Goal: Information Seeking & Learning: Learn about a topic

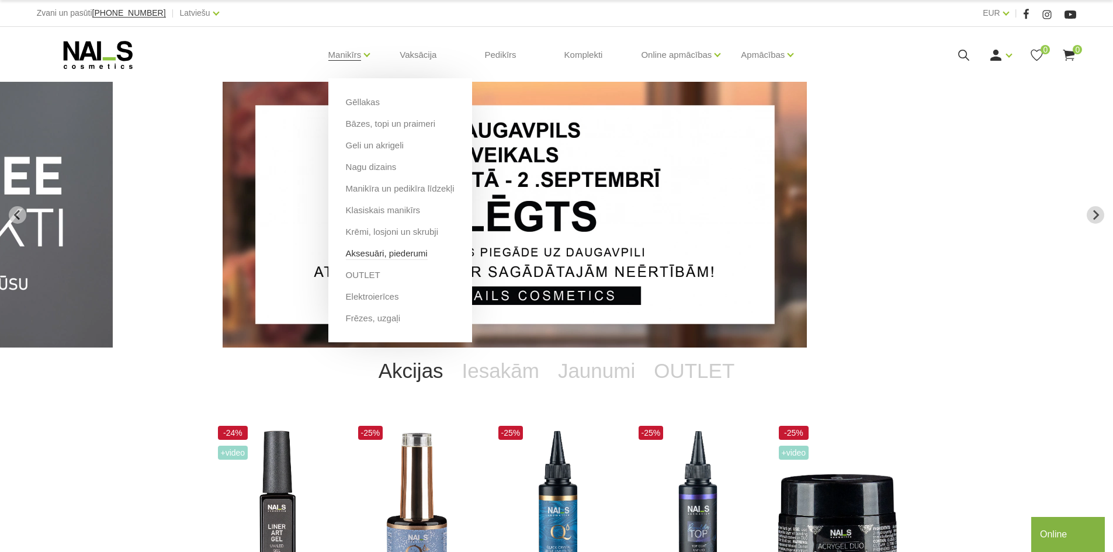
click at [366, 254] on link "Aksesuāri, piederumi" at bounding box center [387, 253] width 82 height 13
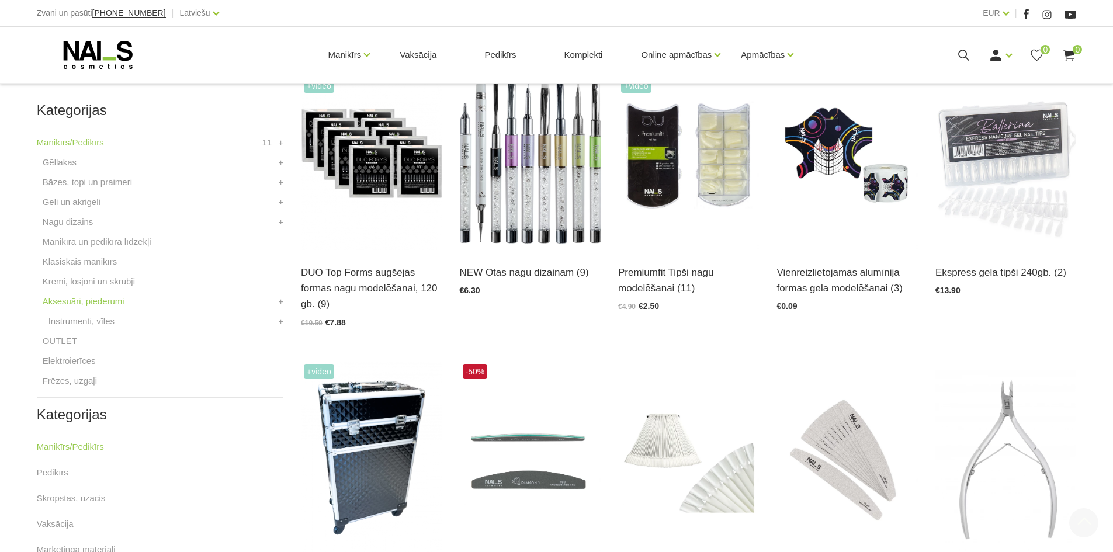
scroll to position [320, 0]
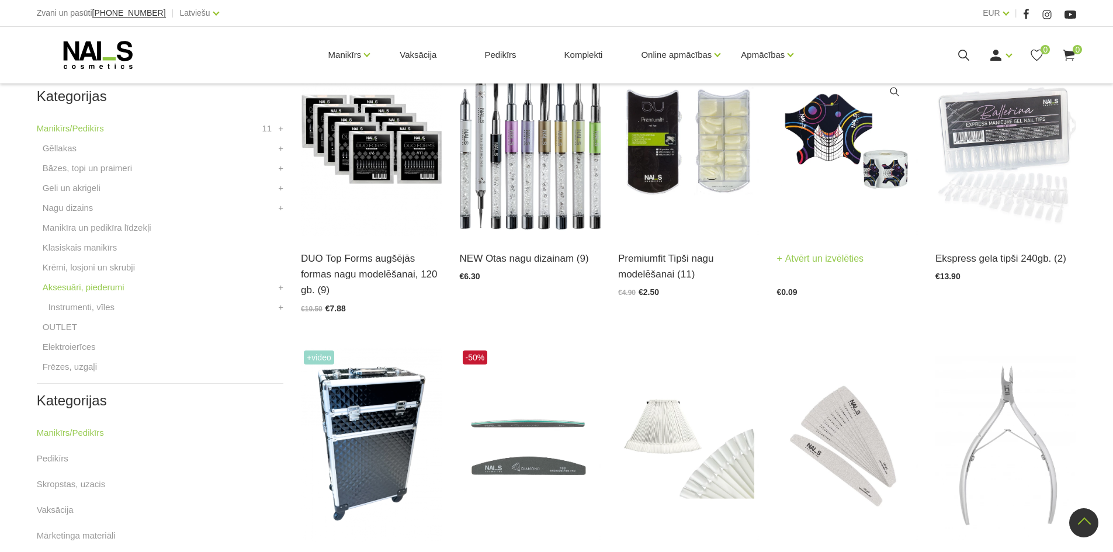
click at [846, 178] on img at bounding box center [847, 139] width 141 height 194
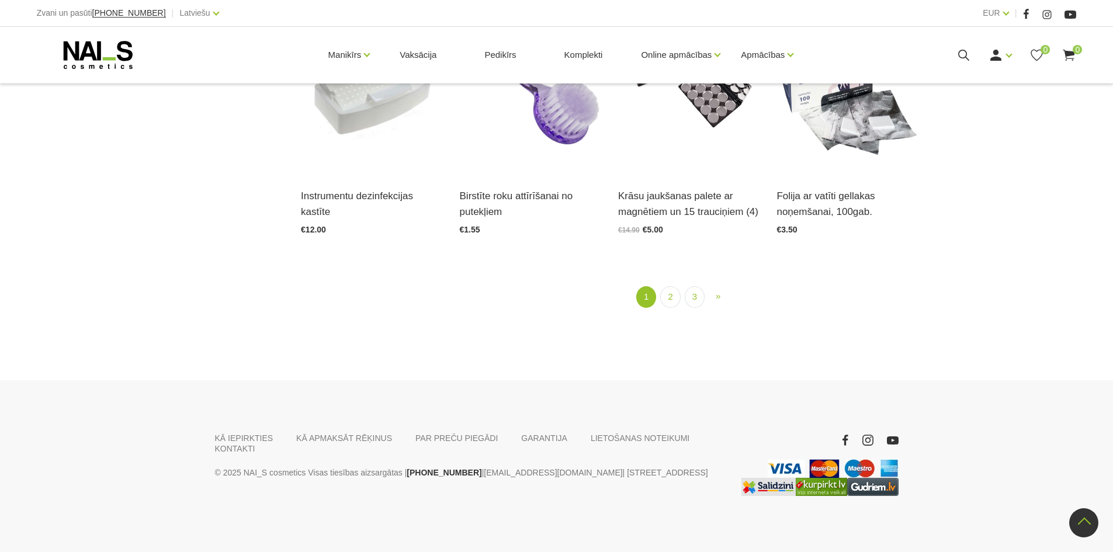
scroll to position [1559, 0]
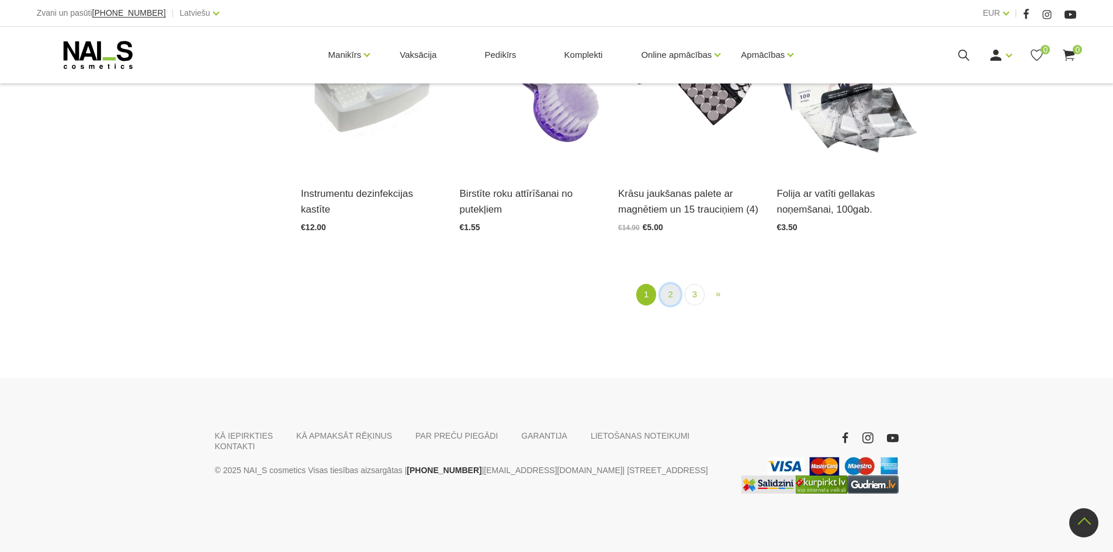
click at [665, 292] on link "2" at bounding box center [670, 295] width 20 height 22
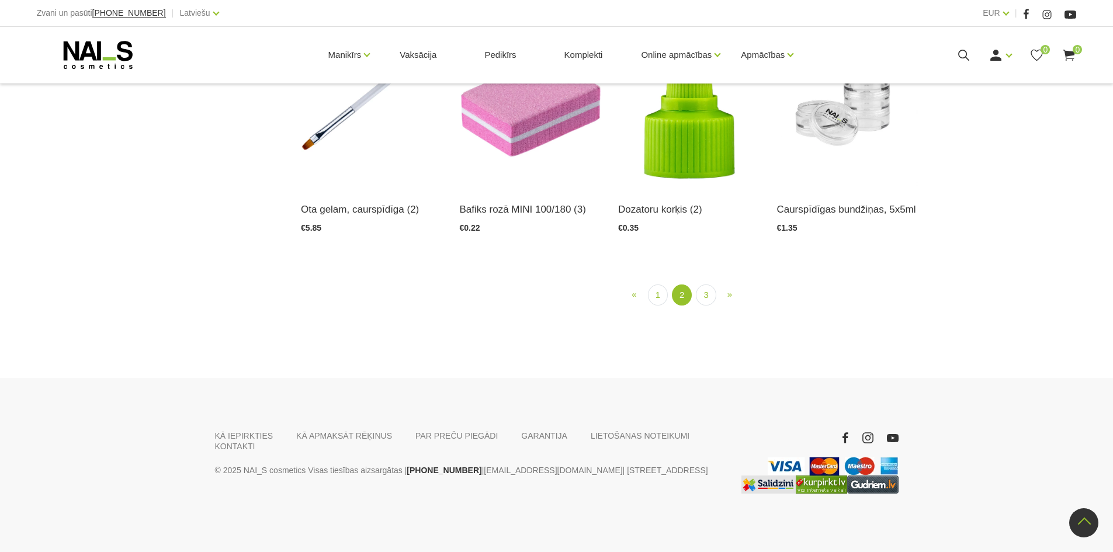
scroll to position [1396, 0]
click at [704, 306] on link "3" at bounding box center [706, 296] width 20 height 22
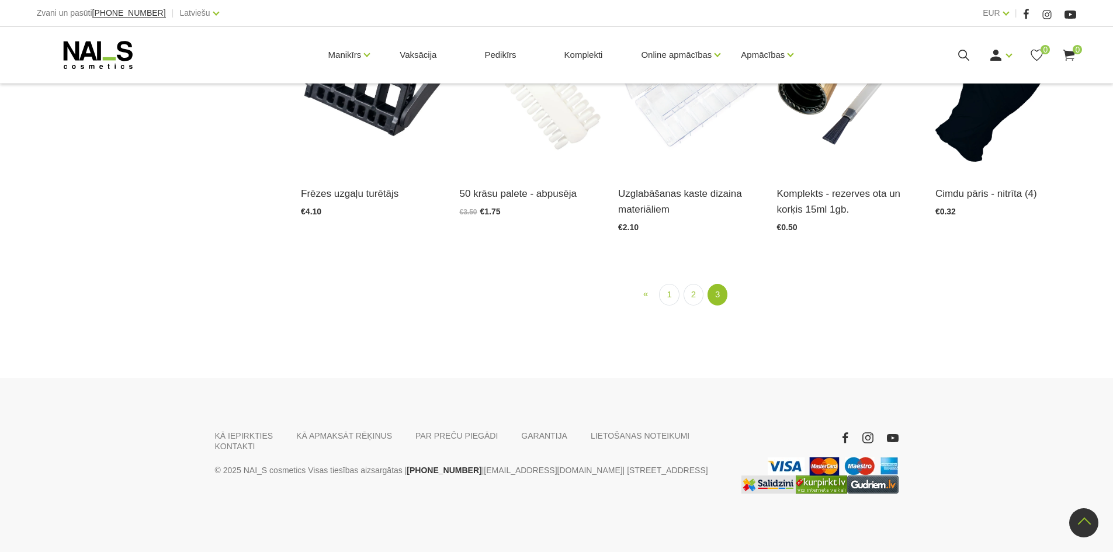
scroll to position [1078, 0]
click at [696, 306] on link "2" at bounding box center [694, 295] width 20 height 22
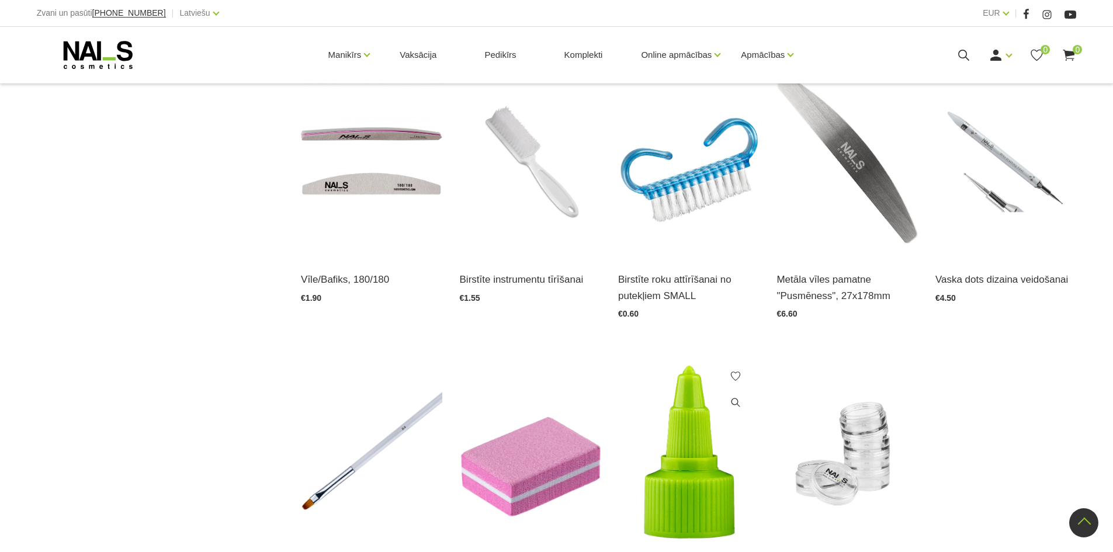
scroll to position [1344, 0]
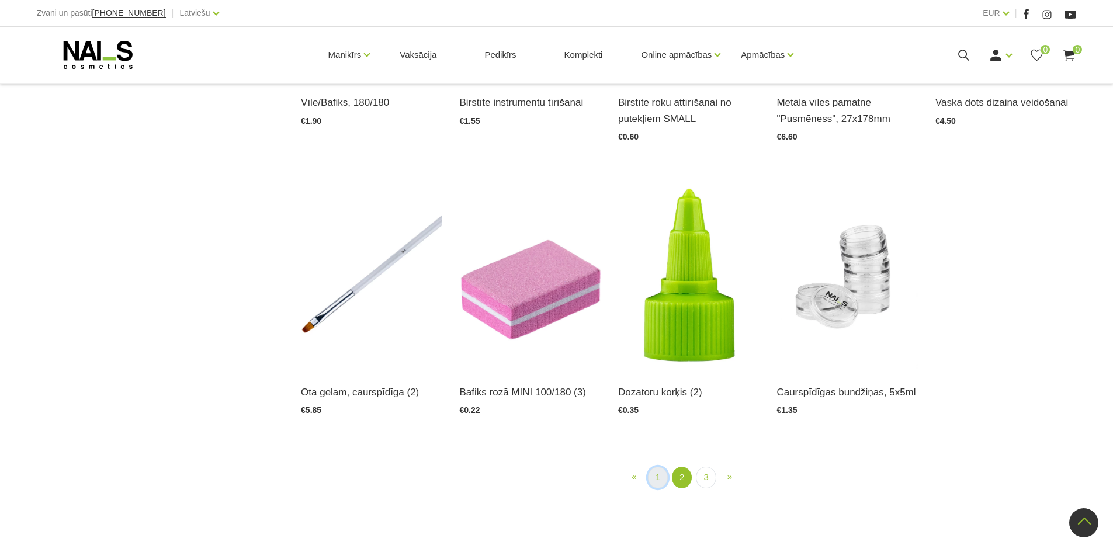
click at [652, 484] on link "1" at bounding box center [658, 478] width 20 height 22
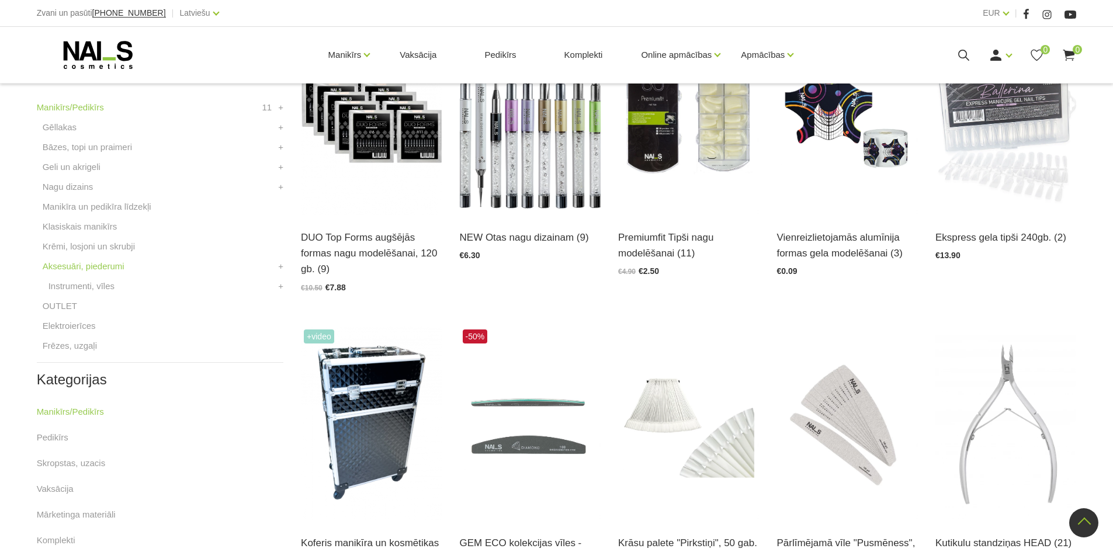
scroll to position [239, 0]
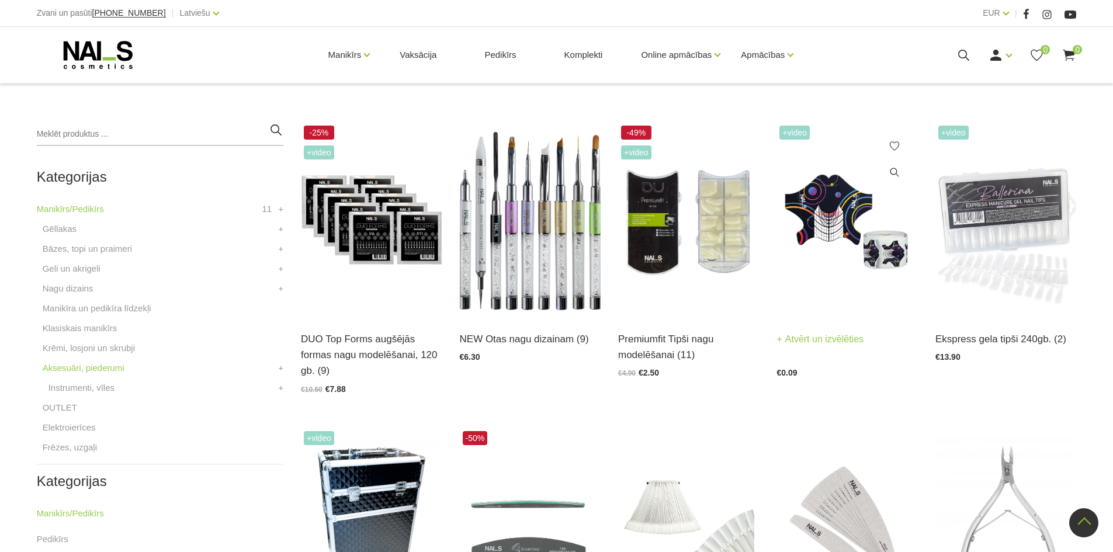
click at [898, 251] on img at bounding box center [847, 220] width 141 height 194
click at [818, 260] on img at bounding box center [847, 220] width 141 height 194
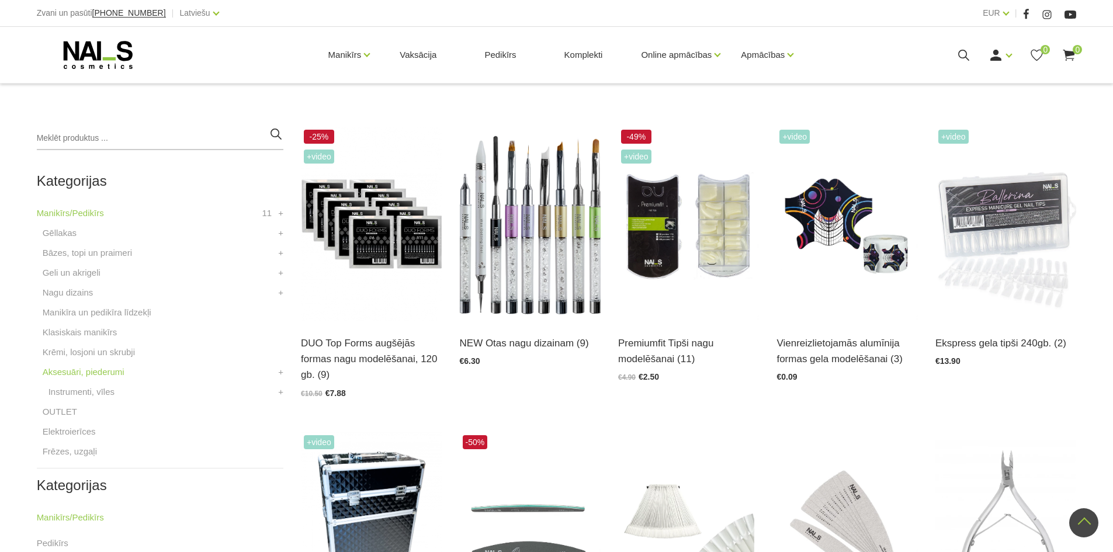
scroll to position [214, 0]
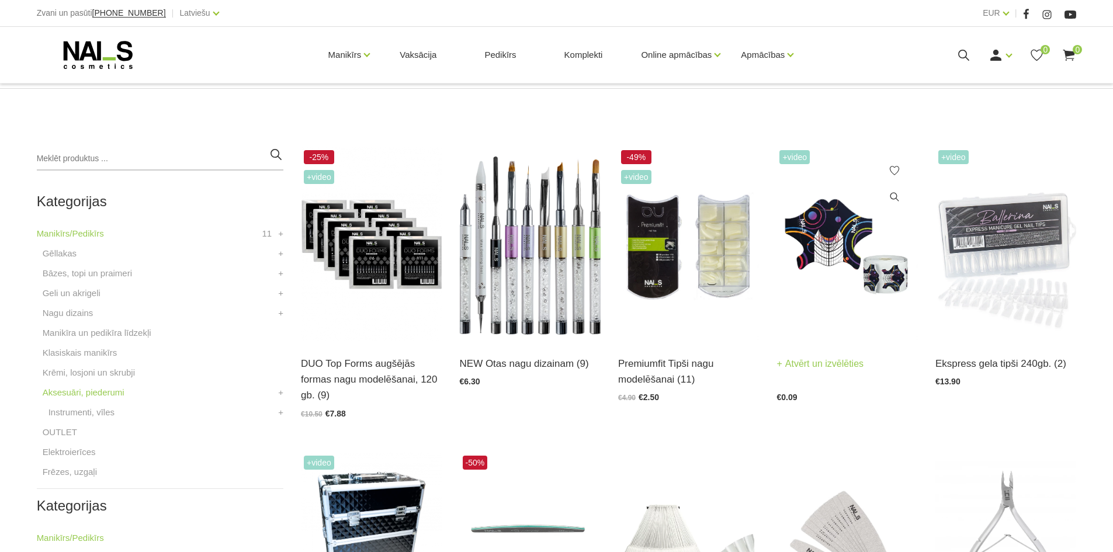
click at [846, 272] on img at bounding box center [847, 244] width 141 height 194
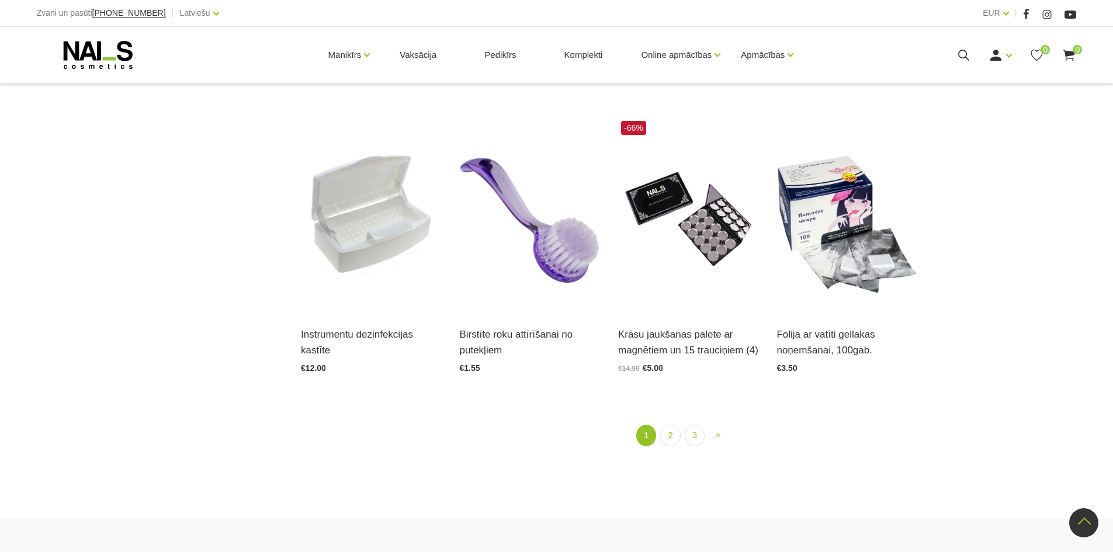
scroll to position [1427, 0]
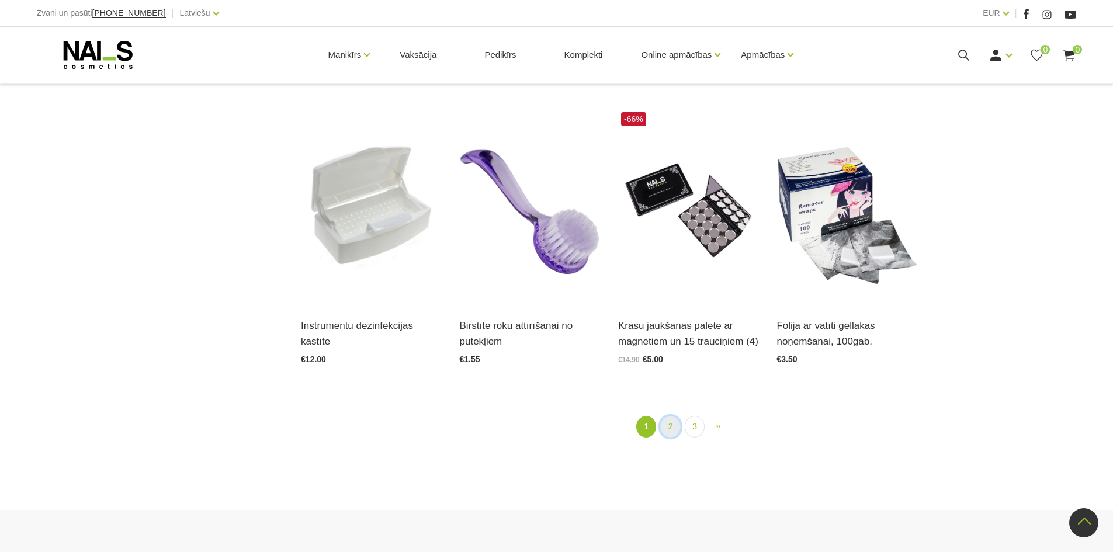
click at [669, 427] on link "2" at bounding box center [670, 427] width 20 height 22
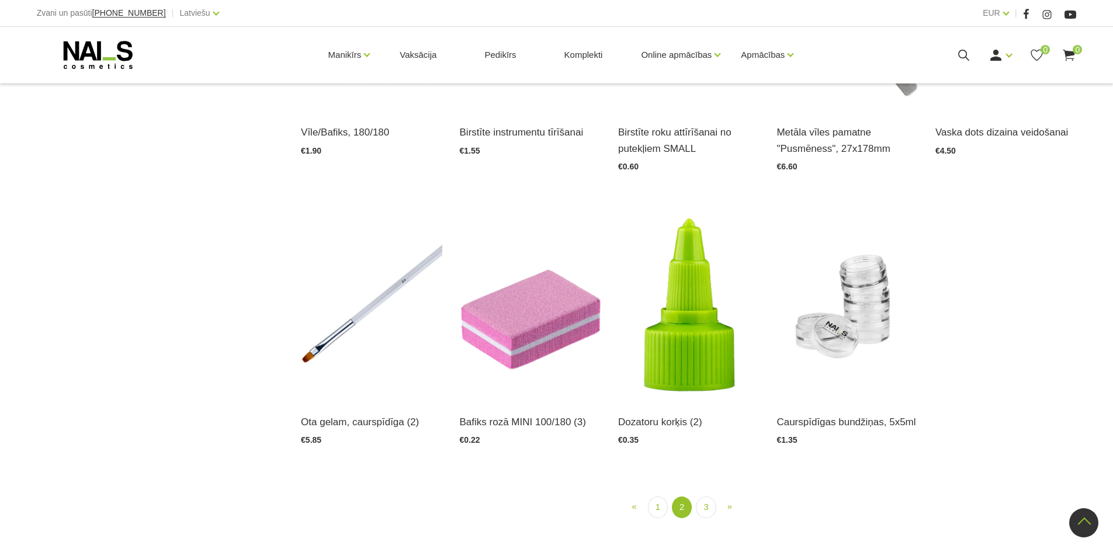
scroll to position [1331, 0]
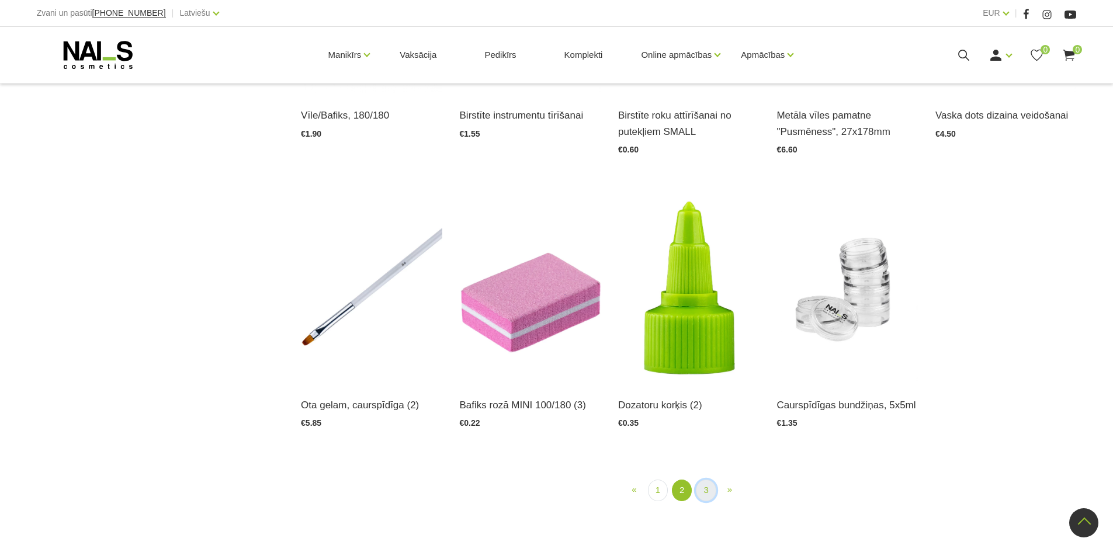
click at [711, 495] on link "3" at bounding box center [706, 491] width 20 height 22
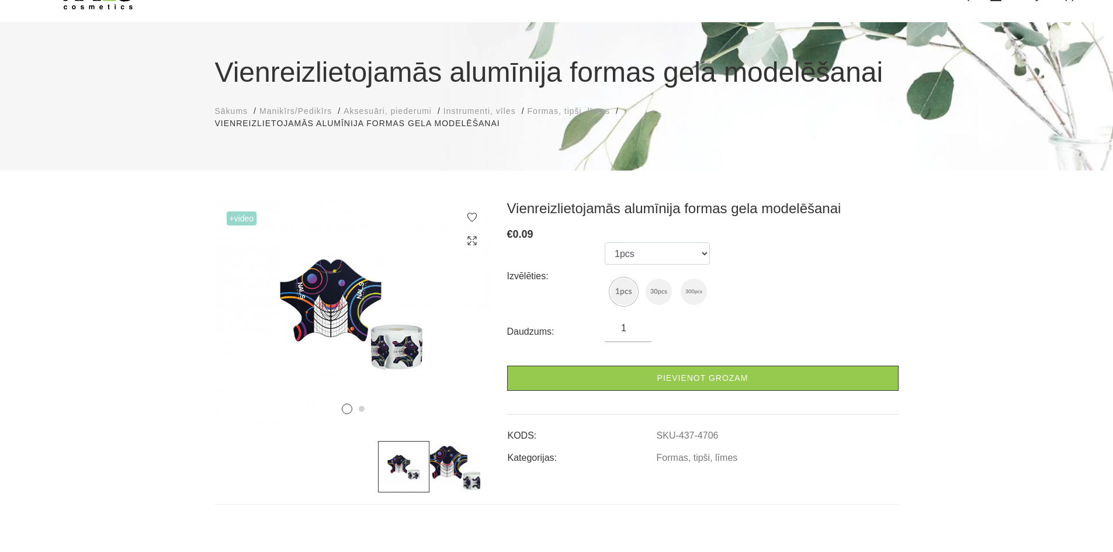
scroll to position [60, 0]
click at [690, 290] on img at bounding box center [694, 291] width 26 height 26
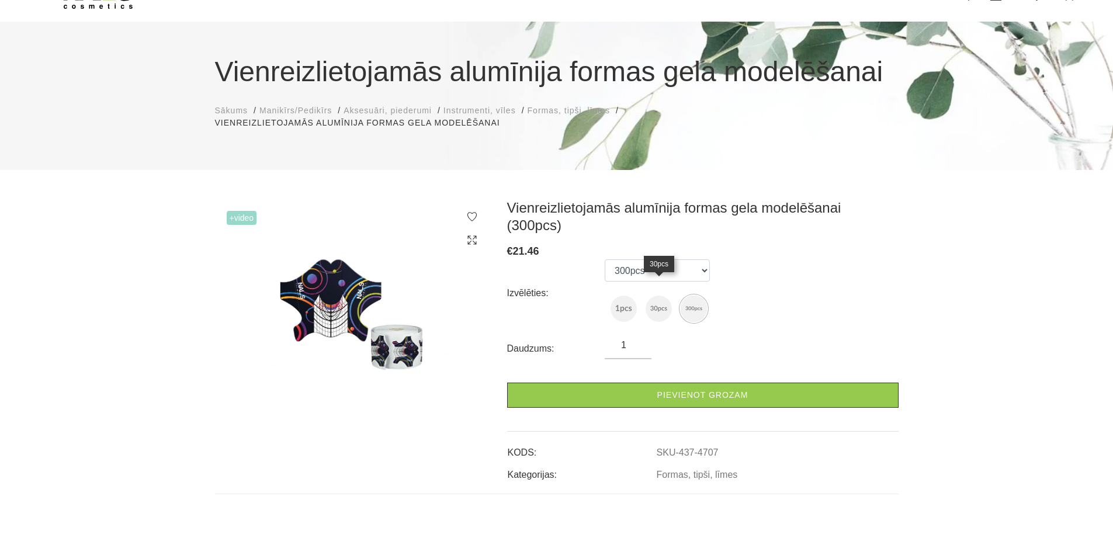
click at [655, 296] on img at bounding box center [659, 309] width 26 height 26
select select "4705"
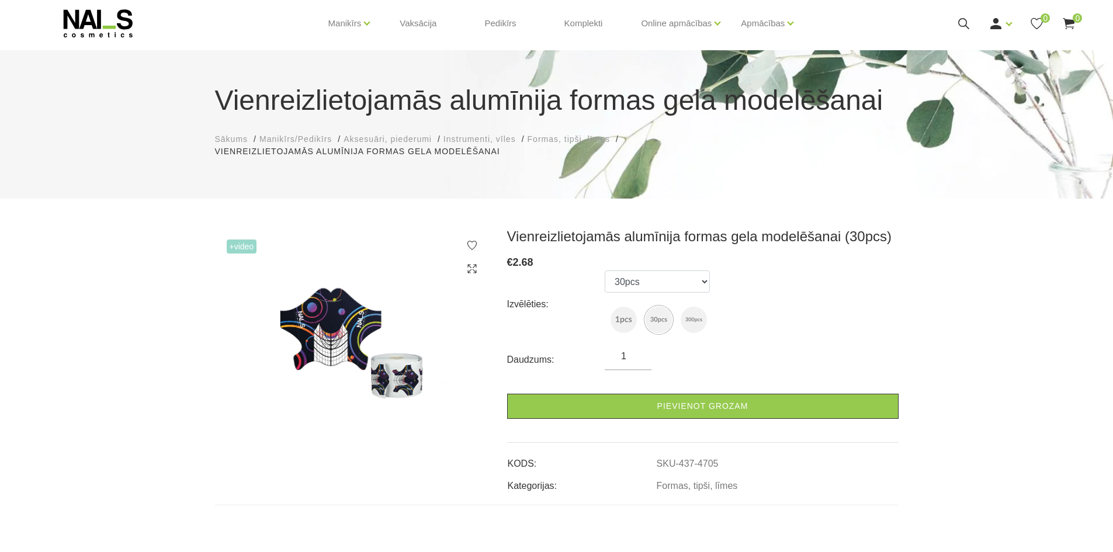
scroll to position [0, 0]
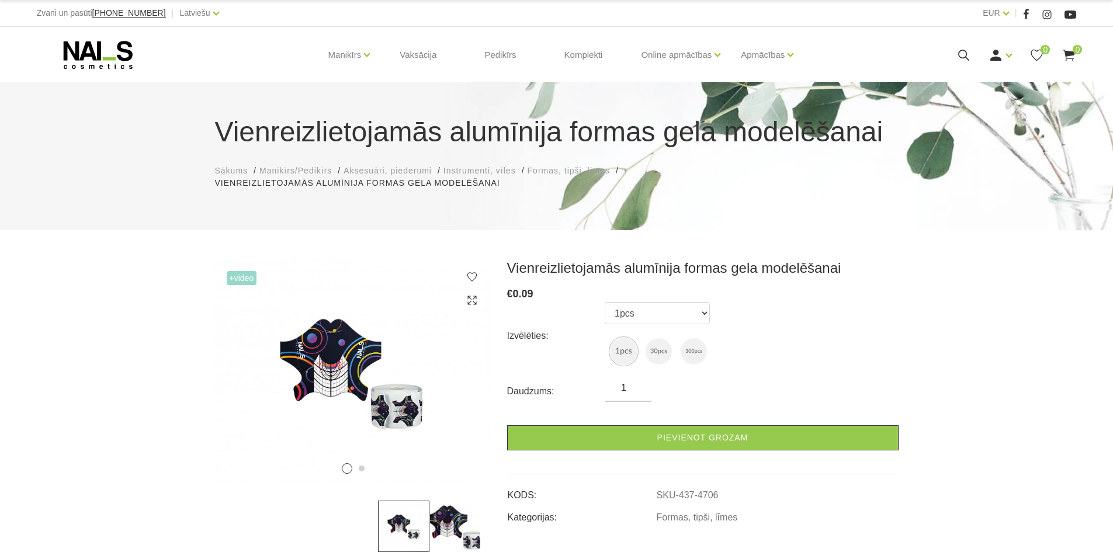
click at [653, 341] on img at bounding box center [659, 351] width 26 height 26
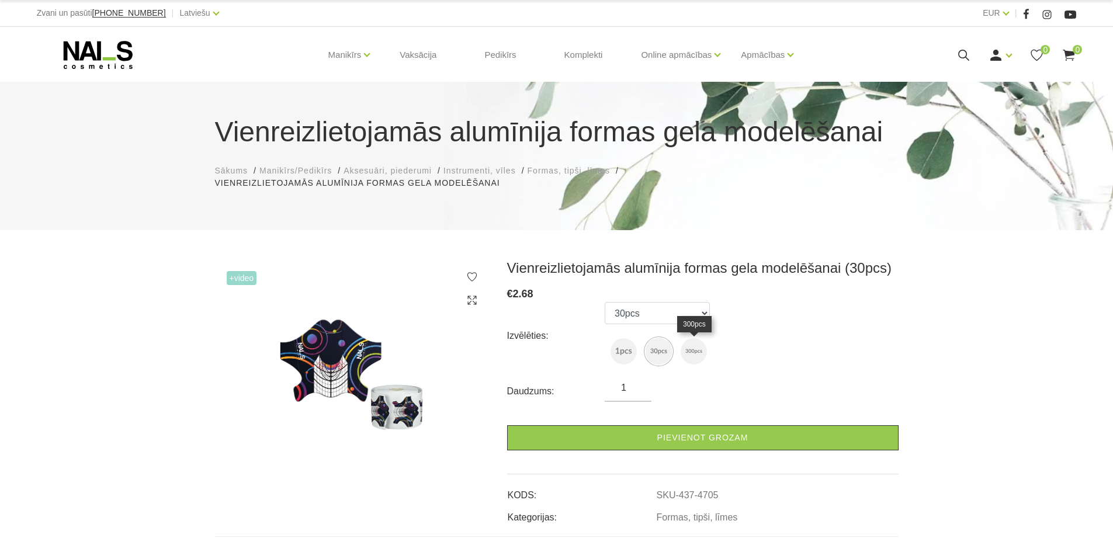
click at [684, 352] on img at bounding box center [694, 351] width 26 height 26
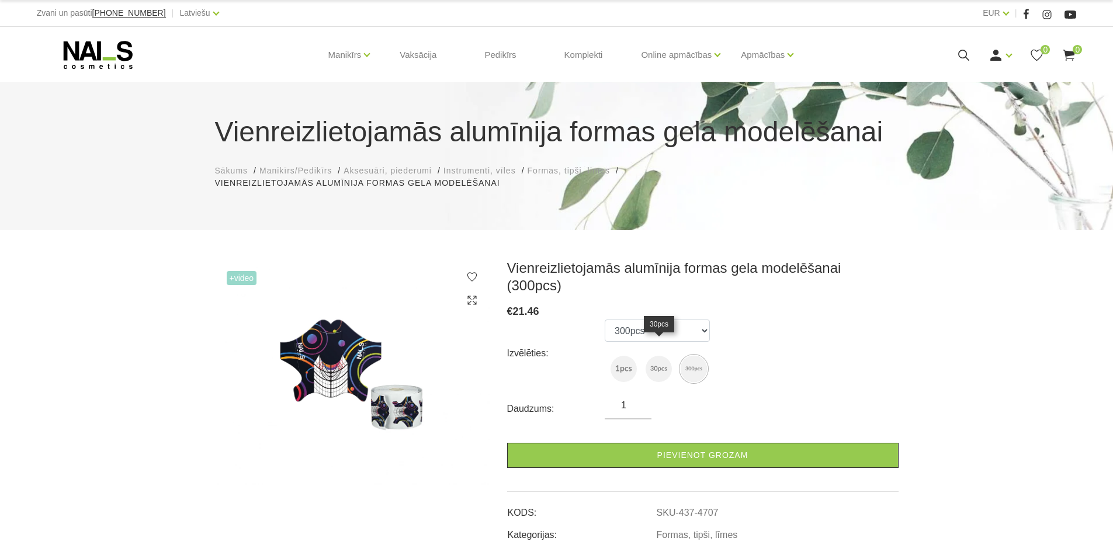
click at [664, 356] on img at bounding box center [659, 369] width 26 height 26
select select "4705"
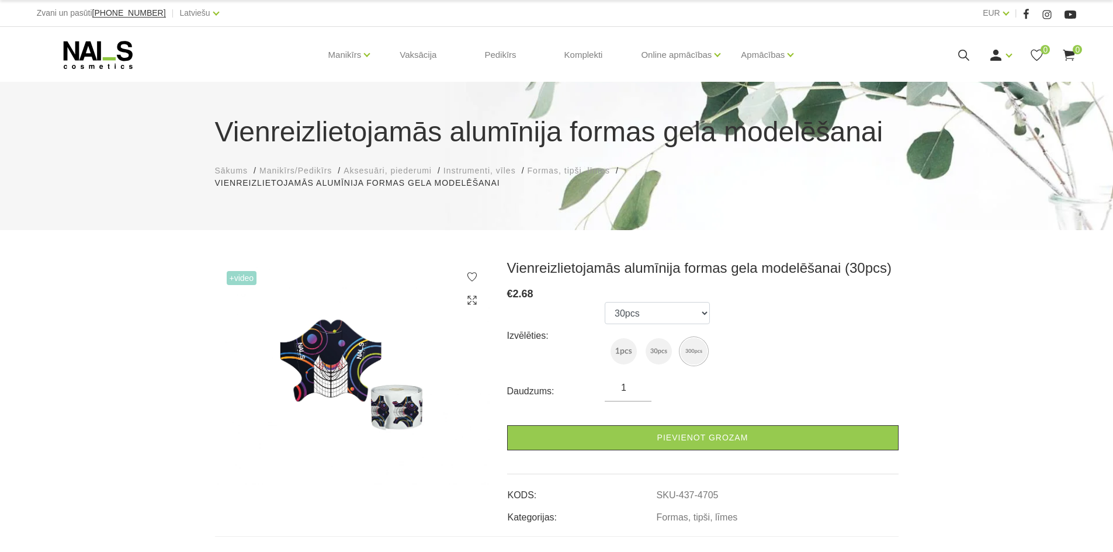
click at [664, 355] on img at bounding box center [659, 351] width 26 height 26
click at [1009, 49] on div "Ienākt Reģistrēties" at bounding box center [1000, 55] width 23 height 15
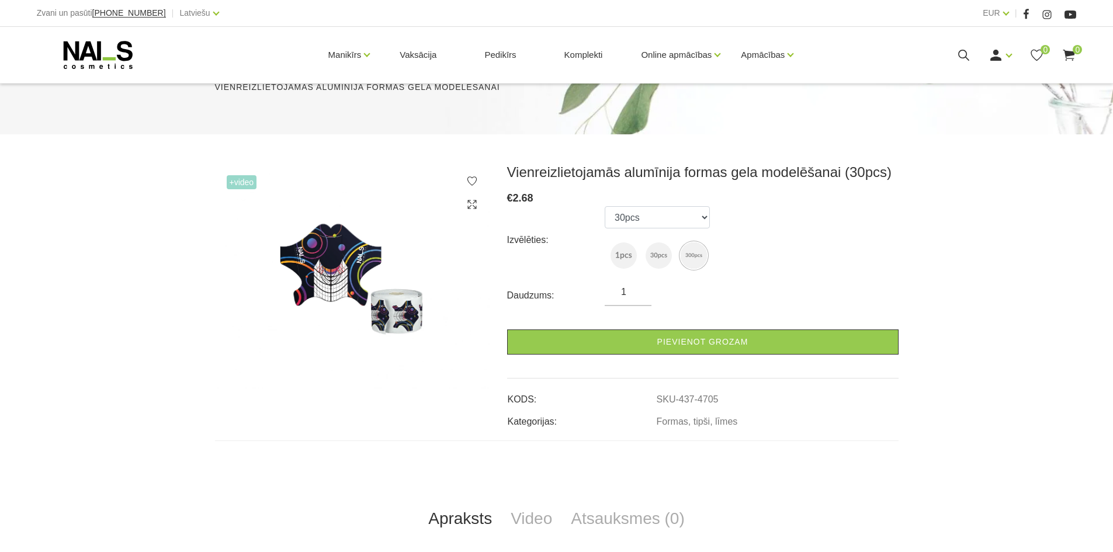
scroll to position [95, 0]
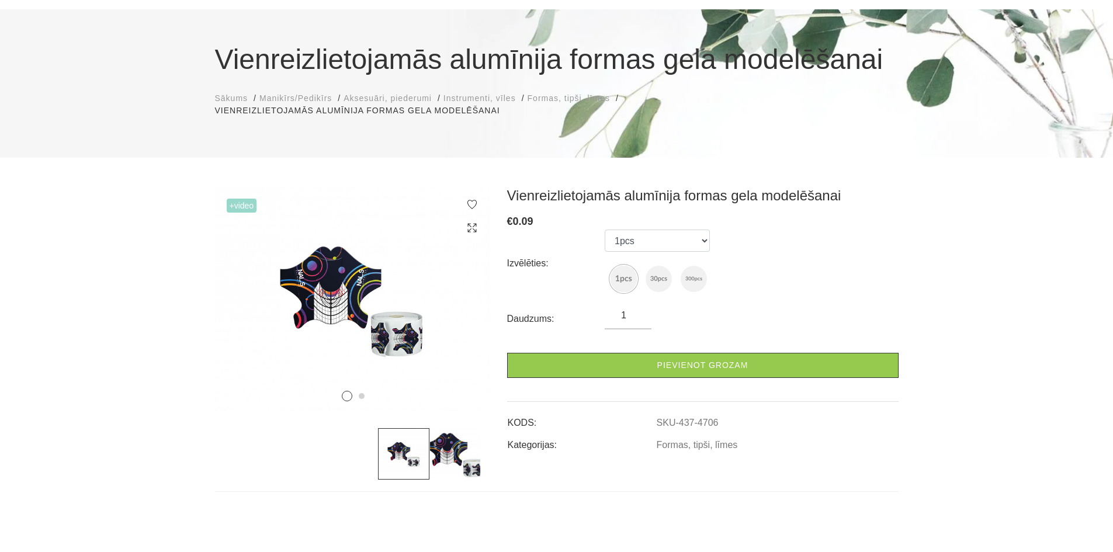
scroll to position [72, 0]
click at [649, 277] on img at bounding box center [659, 279] width 26 height 26
select select "4705"
